Goal: Navigation & Orientation: Understand site structure

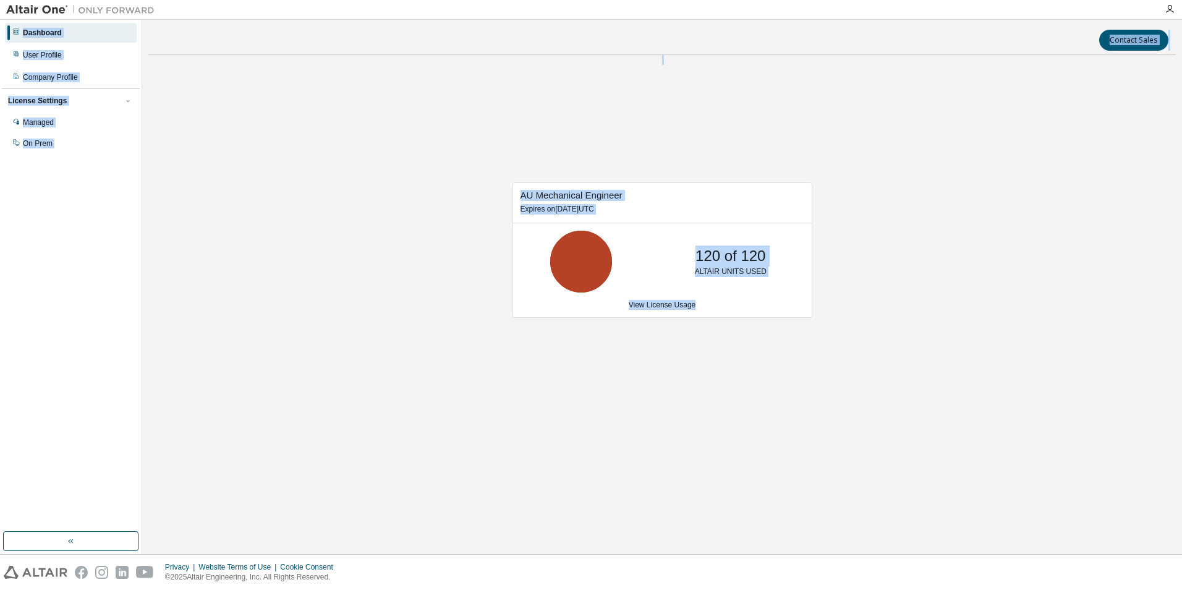
drag, startPoint x: 864, startPoint y: 12, endPoint x: 1003, endPoint y: 439, distance: 449.1
click at [944, 439] on div "Dashboard User Profile Company Profile License Settings Managed On Prem Contact…" at bounding box center [591, 295] width 1182 height 590
click at [415, 184] on div "AU Mechanical Engineer Expires on [DATE] UTC 84 of 120 ALTAIR UNITS USED View L…" at bounding box center [661, 256] width 1027 height 383
